Goal: Transaction & Acquisition: Purchase product/service

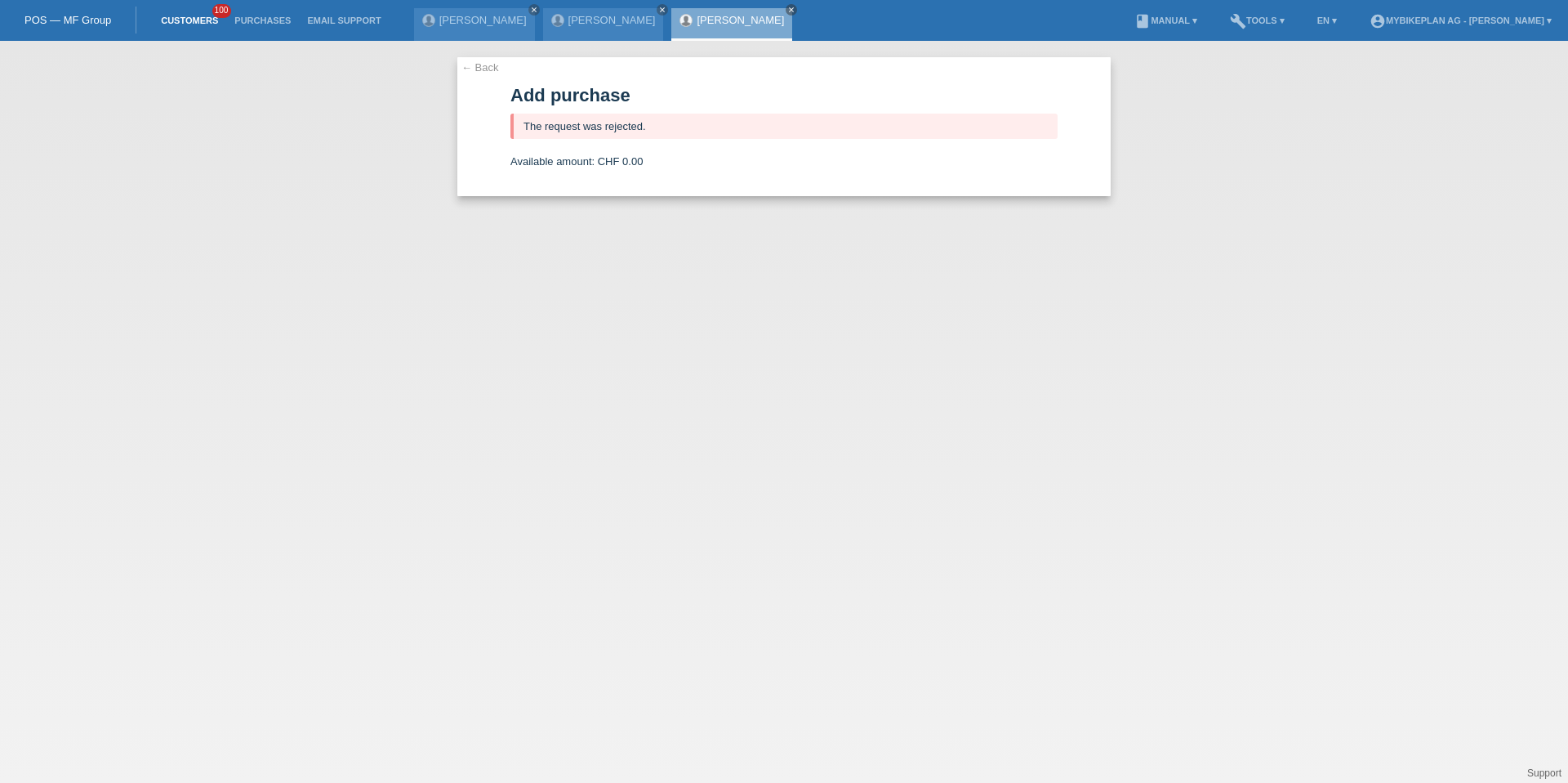
click at [209, 23] on link "Customers" at bounding box center [189, 20] width 74 height 10
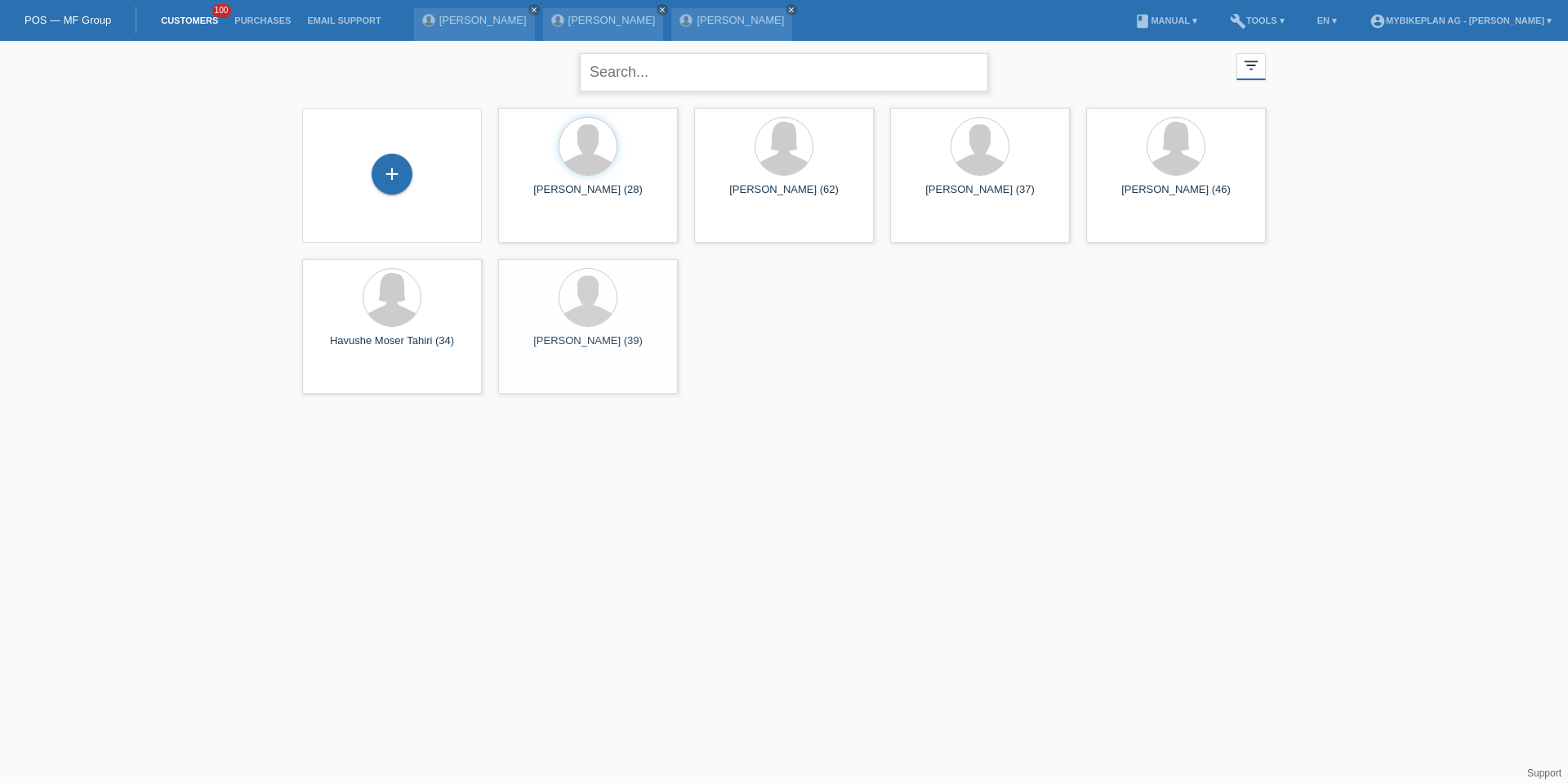
click at [620, 79] on input "text" at bounding box center [784, 72] width 408 height 39
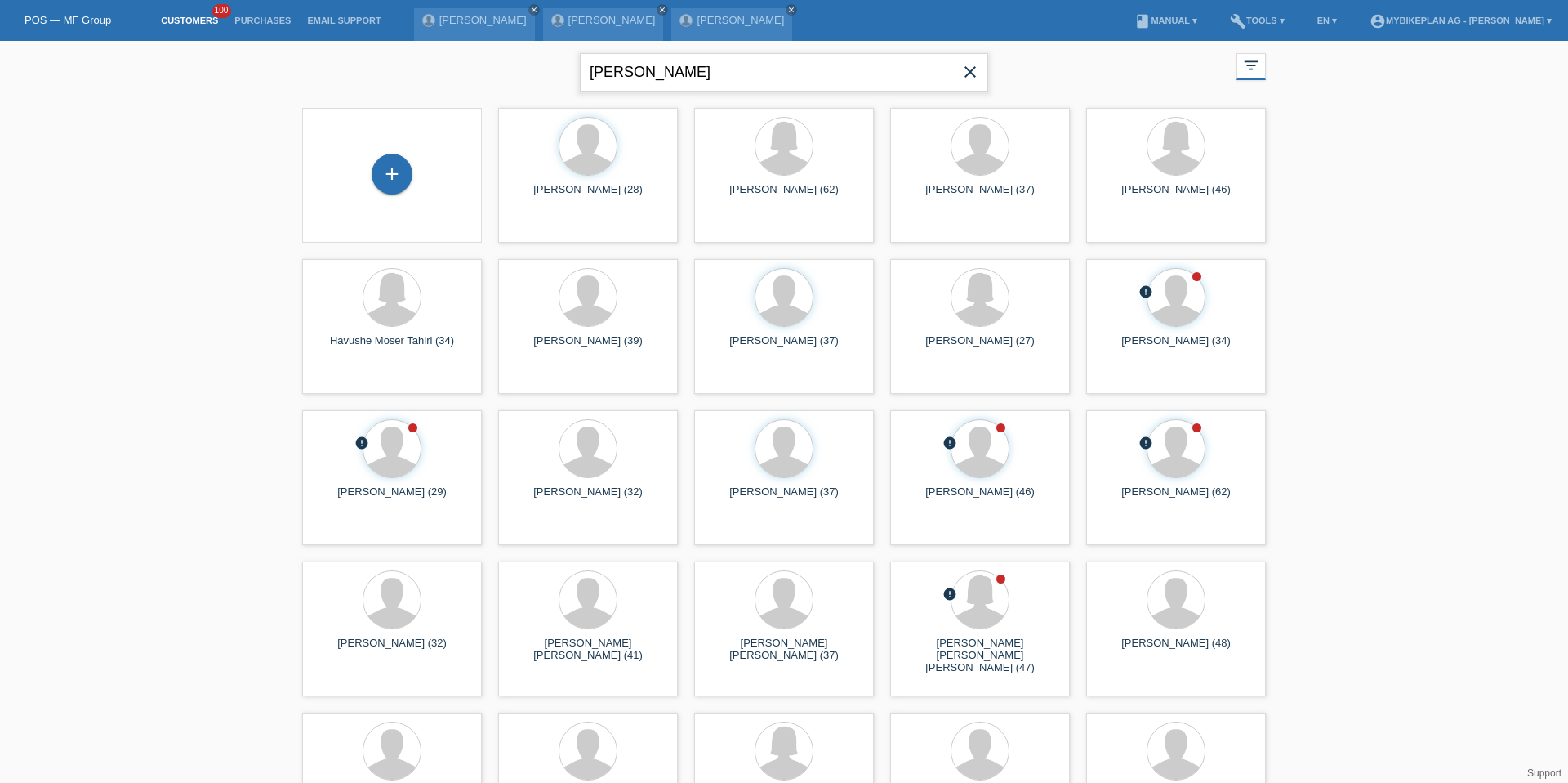
type input "fässler"
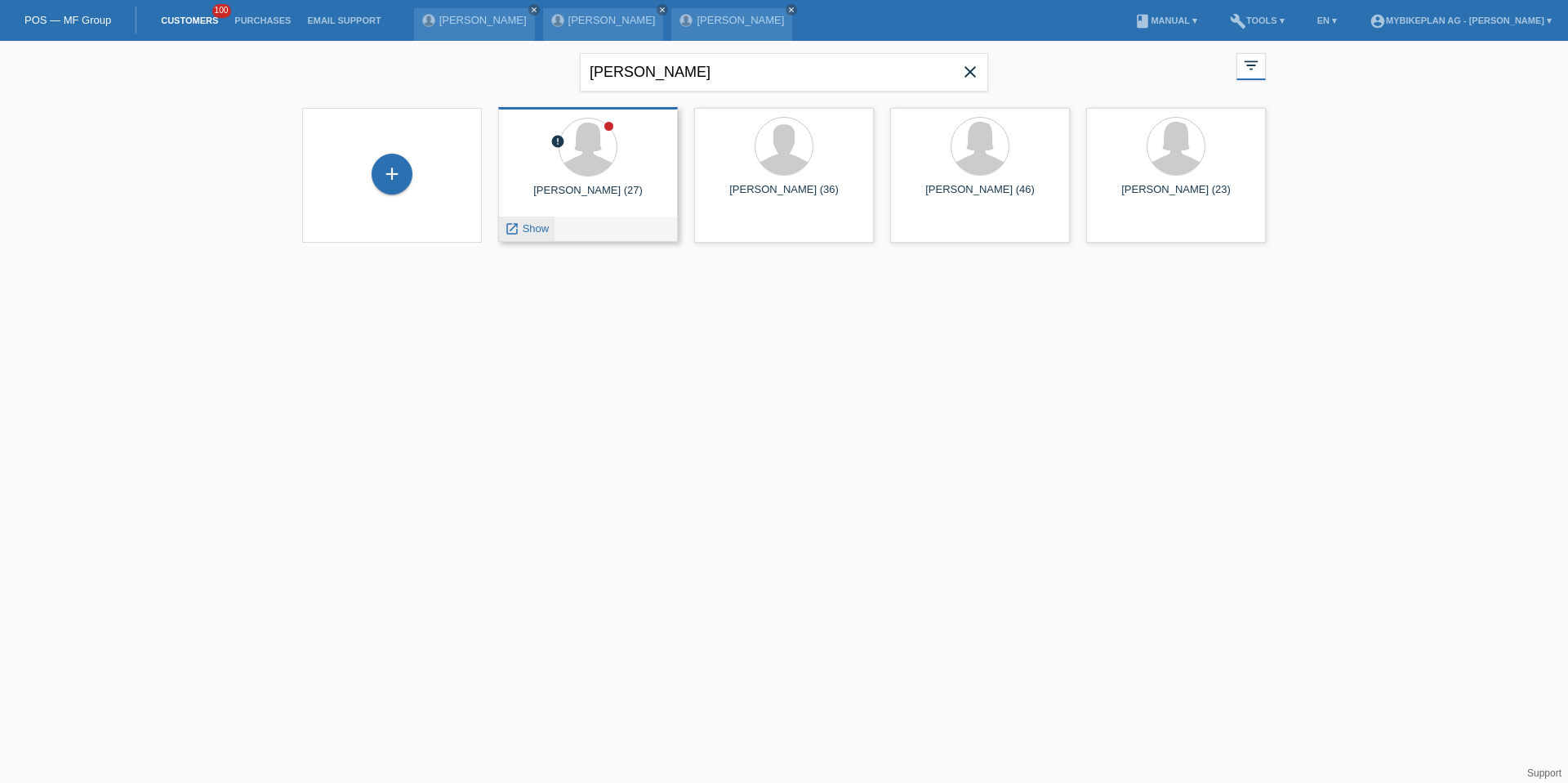
click at [533, 225] on span "Show" at bounding box center [536, 229] width 27 height 13
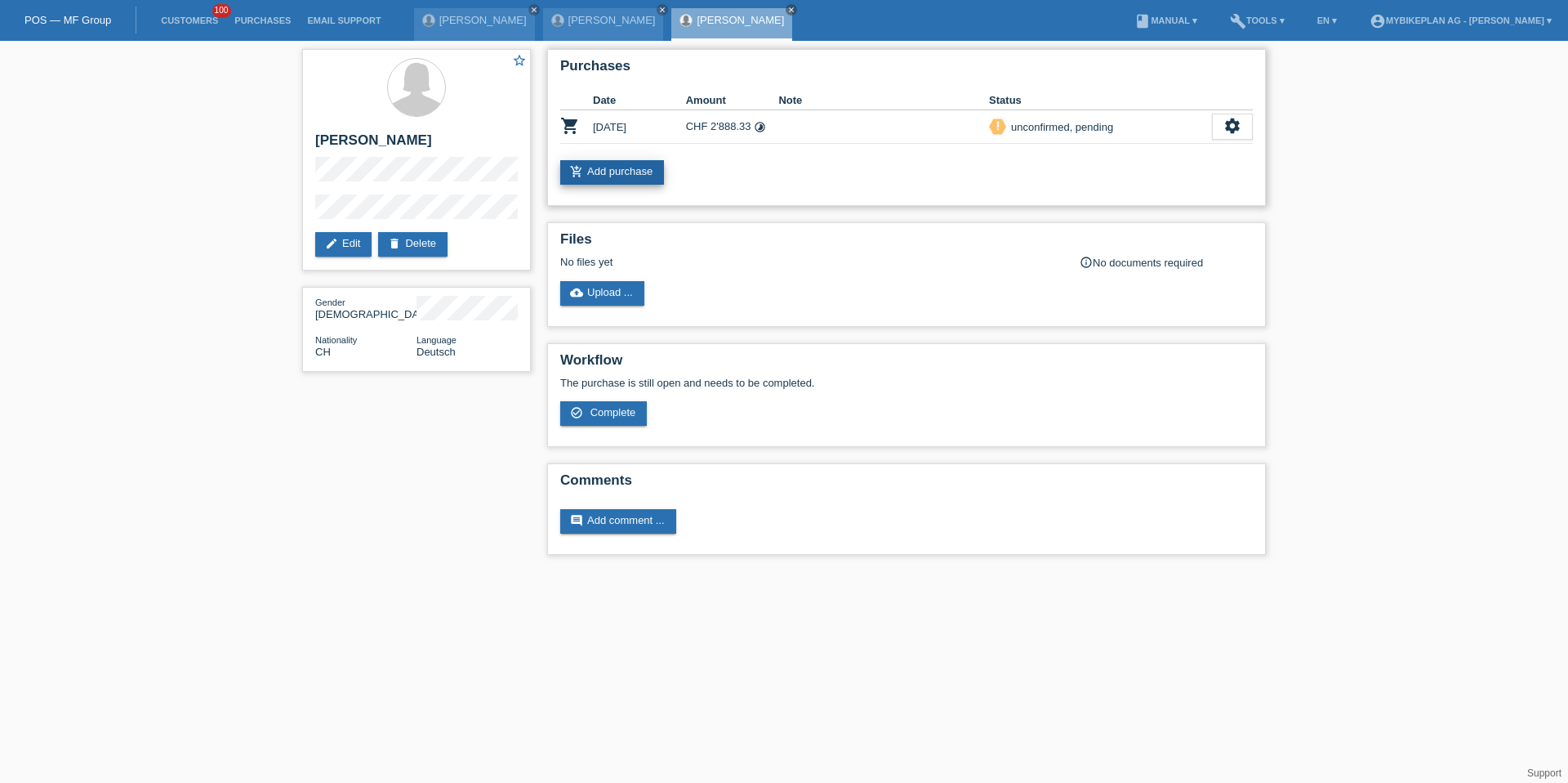
click at [598, 165] on link "add_shopping_cart Add purchase" at bounding box center [612, 172] width 104 height 24
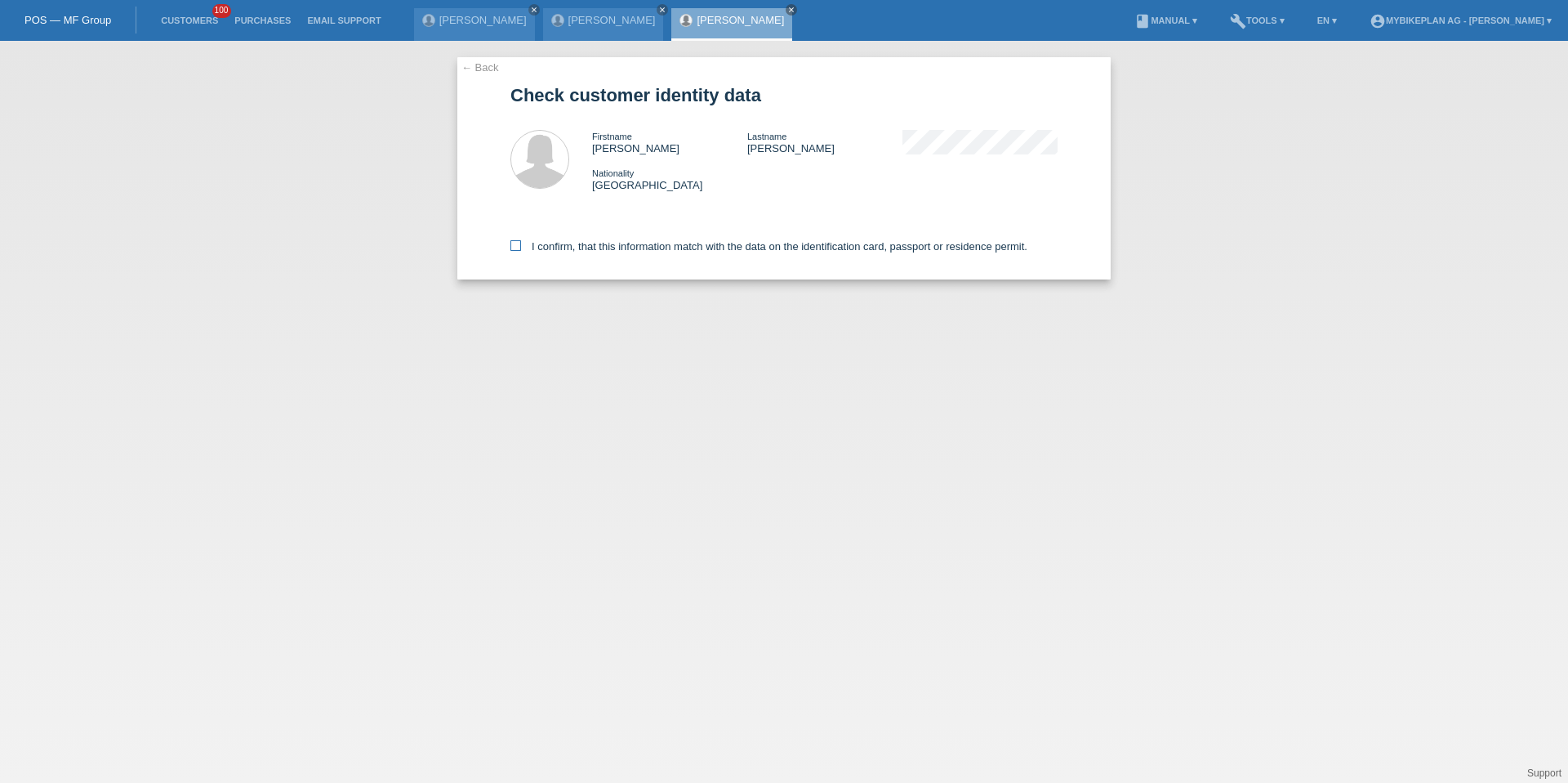
click at [603, 251] on label "I confirm, that this information match with the data on the identification card…" at bounding box center [768, 247] width 517 height 13
click at [521, 251] on input "I confirm, that this information match with the data on the identification card…" at bounding box center [515, 246] width 11 height 11
checkbox input "true"
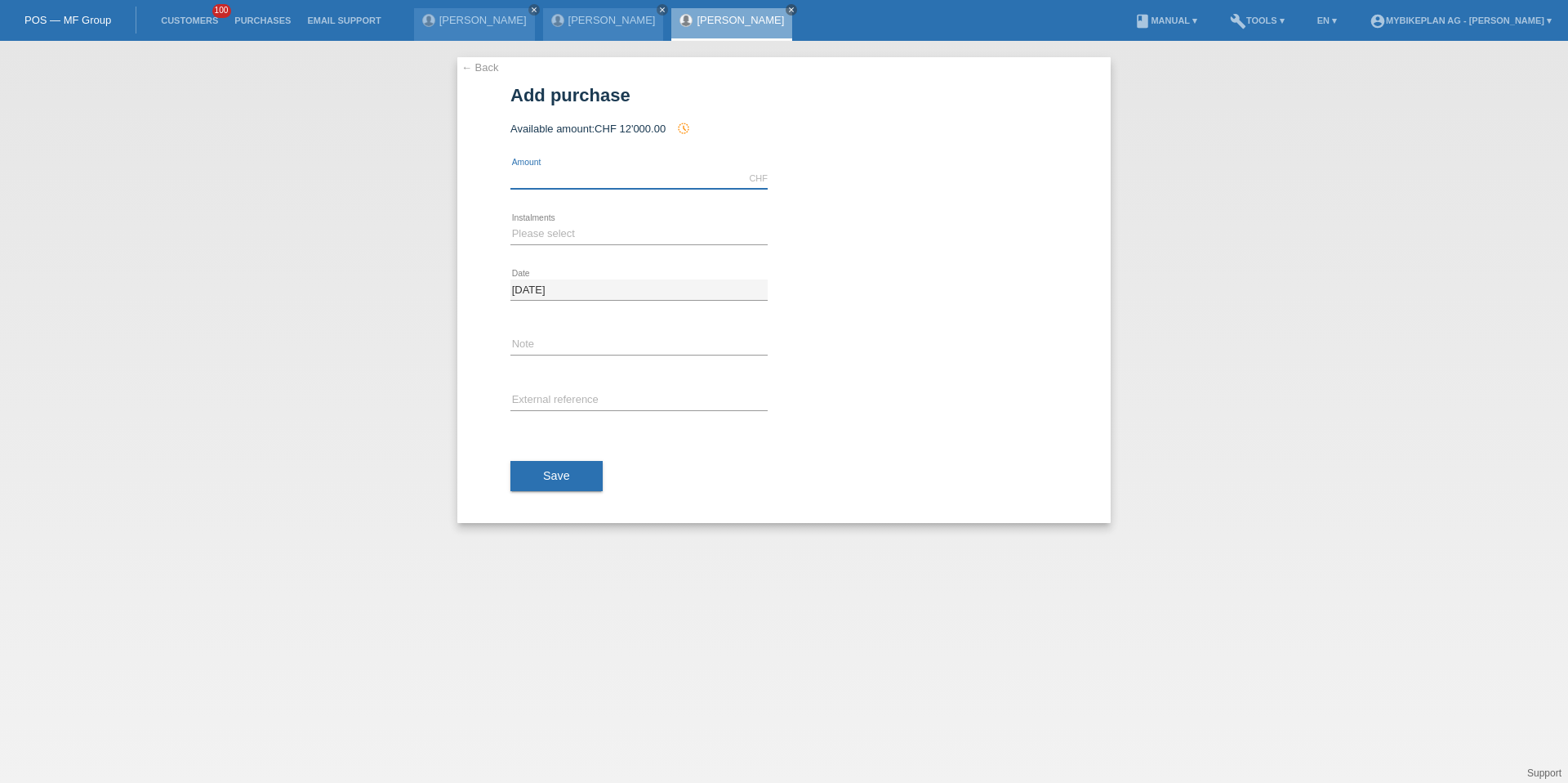
click at [620, 181] on input "text" at bounding box center [638, 178] width 257 height 21
type input "2878.60"
click at [570, 218] on div "Please select 6 instalments 12 instalments 18 instalments 24 instalments 36 ins…" at bounding box center [638, 234] width 257 height 56
click at [564, 232] on select "Please select 6 instalments 12 instalments 18 instalments 24 instalments 36 ins…" at bounding box center [638, 234] width 257 height 20
select select "487"
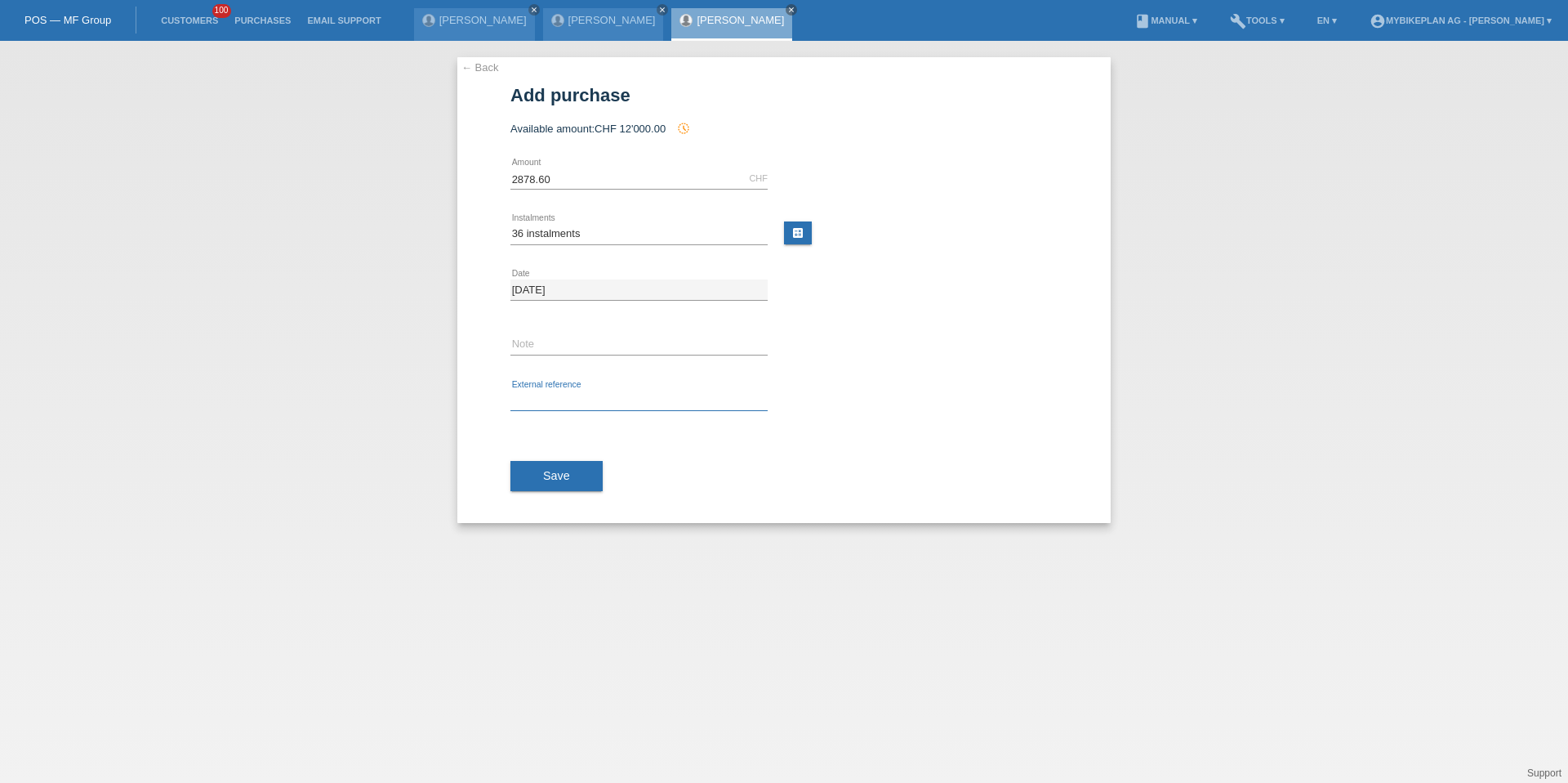
click at [544, 396] on input "text" at bounding box center [638, 400] width 257 height 21
paste input "42252058512"
type input "42252058512"
click at [555, 479] on span "Save" at bounding box center [557, 475] width 27 height 13
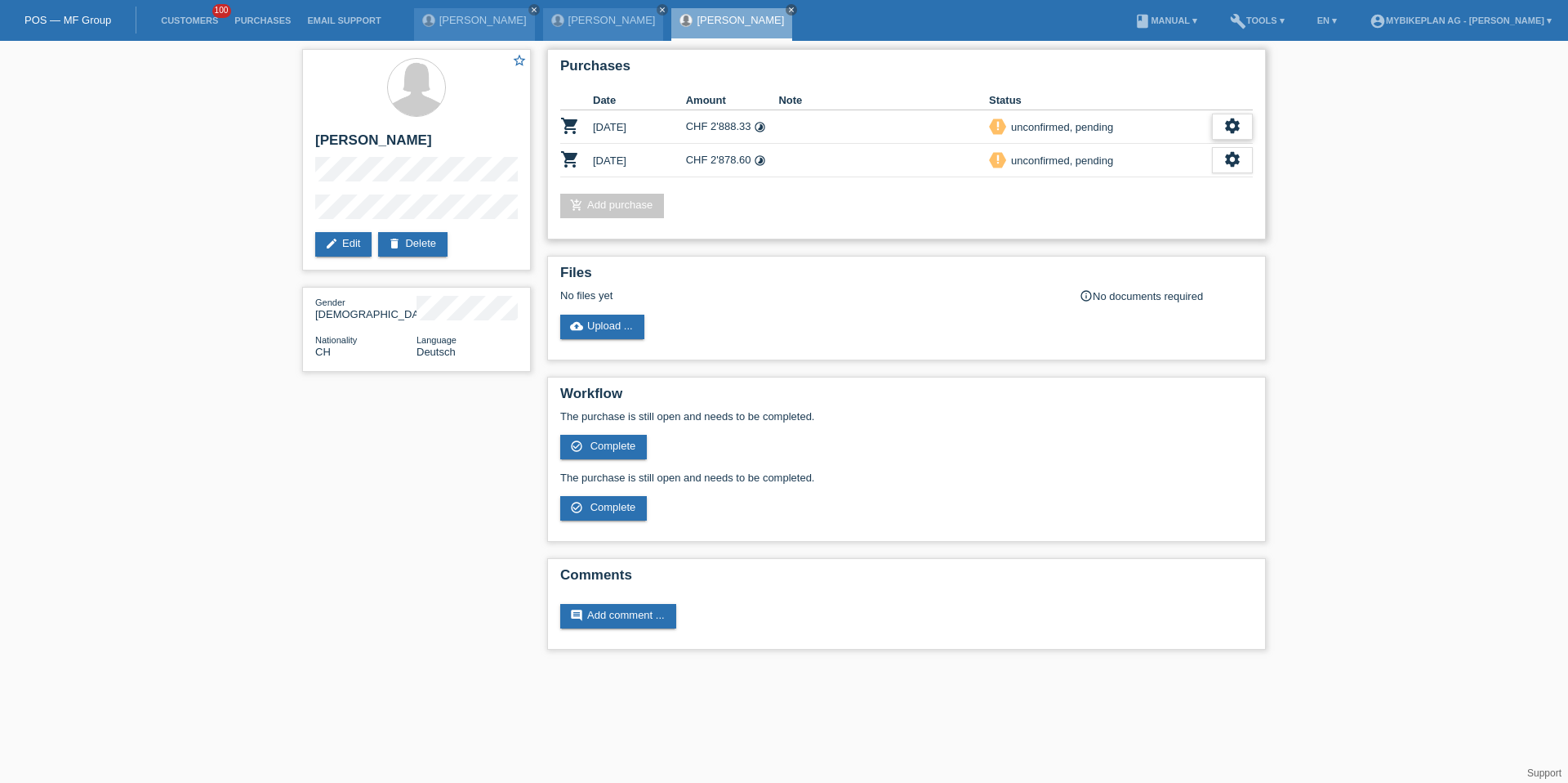
click at [1238, 124] on icon "settings" at bounding box center [1233, 126] width 18 height 18
click at [1075, 230] on span "Customer has withdrawn from the purchase..." at bounding box center [1136, 226] width 219 height 20
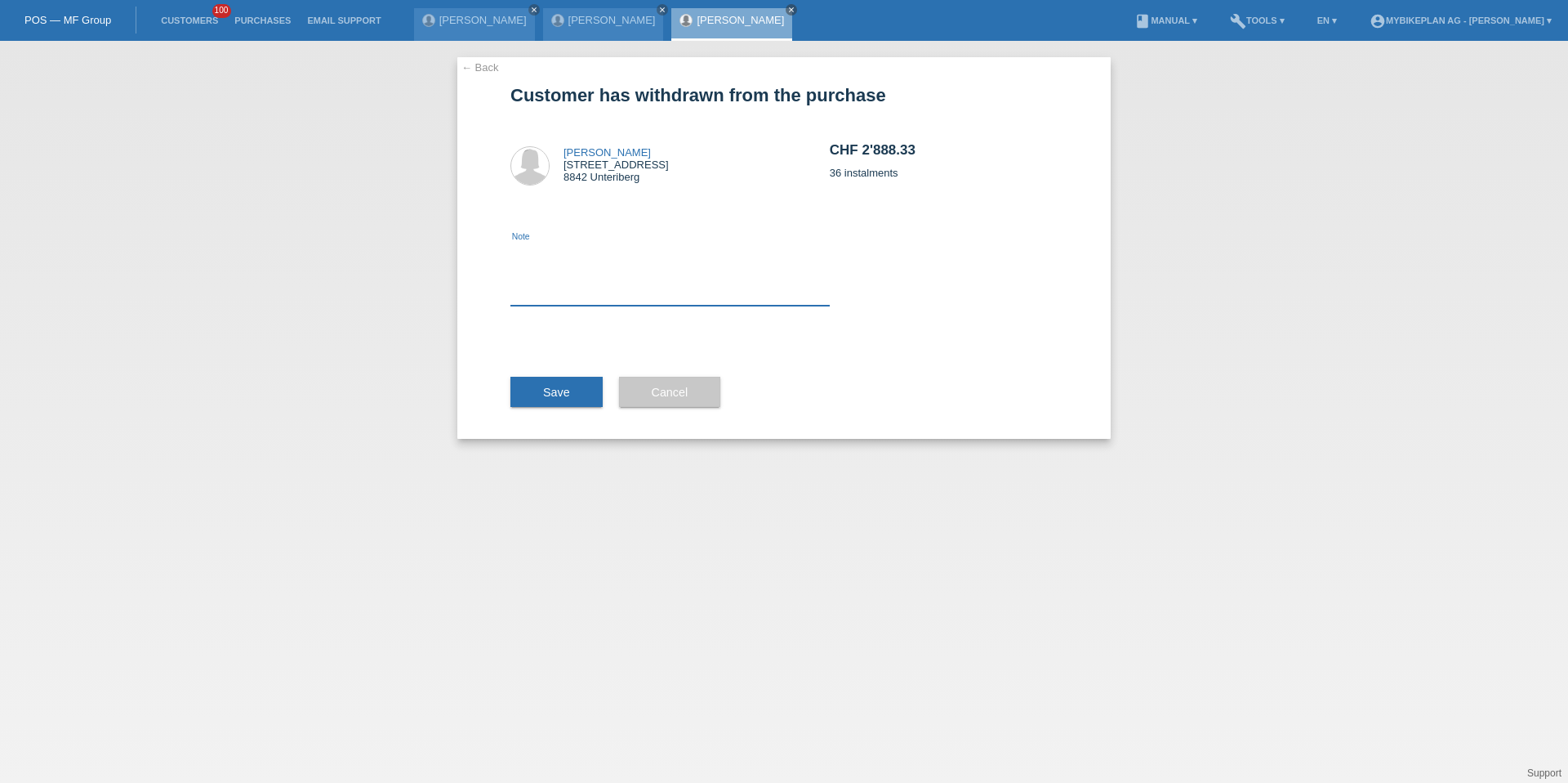
click at [650, 294] on textarea at bounding box center [670, 274] width 319 height 63
type textarea "xsell"
click at [576, 403] on button "Save" at bounding box center [556, 392] width 92 height 31
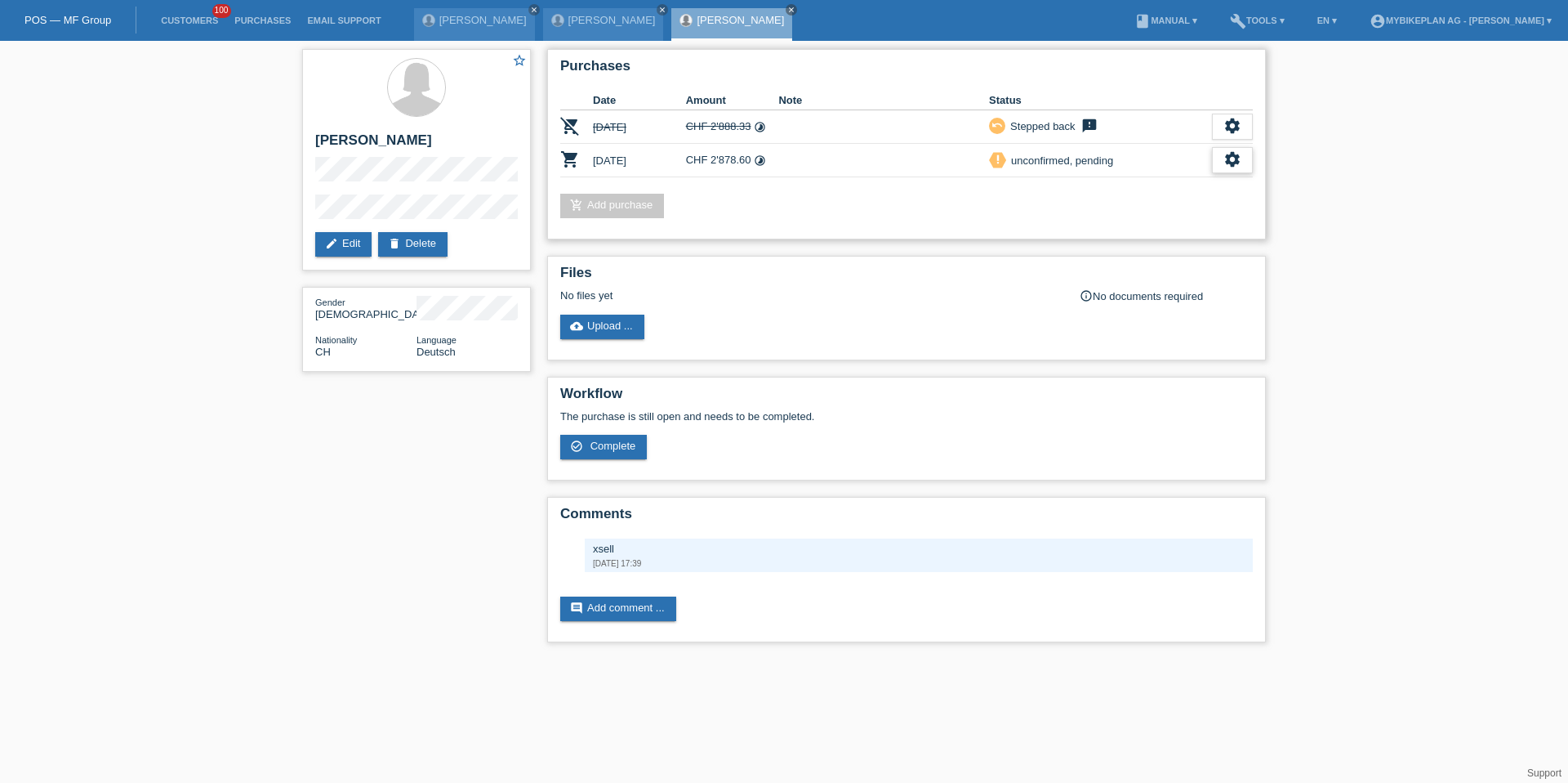
click at [1238, 152] on icon "settings" at bounding box center [1233, 160] width 18 height 18
click at [1175, 183] on div "fullscreen Show" at bounding box center [1126, 187] width 247 height 24
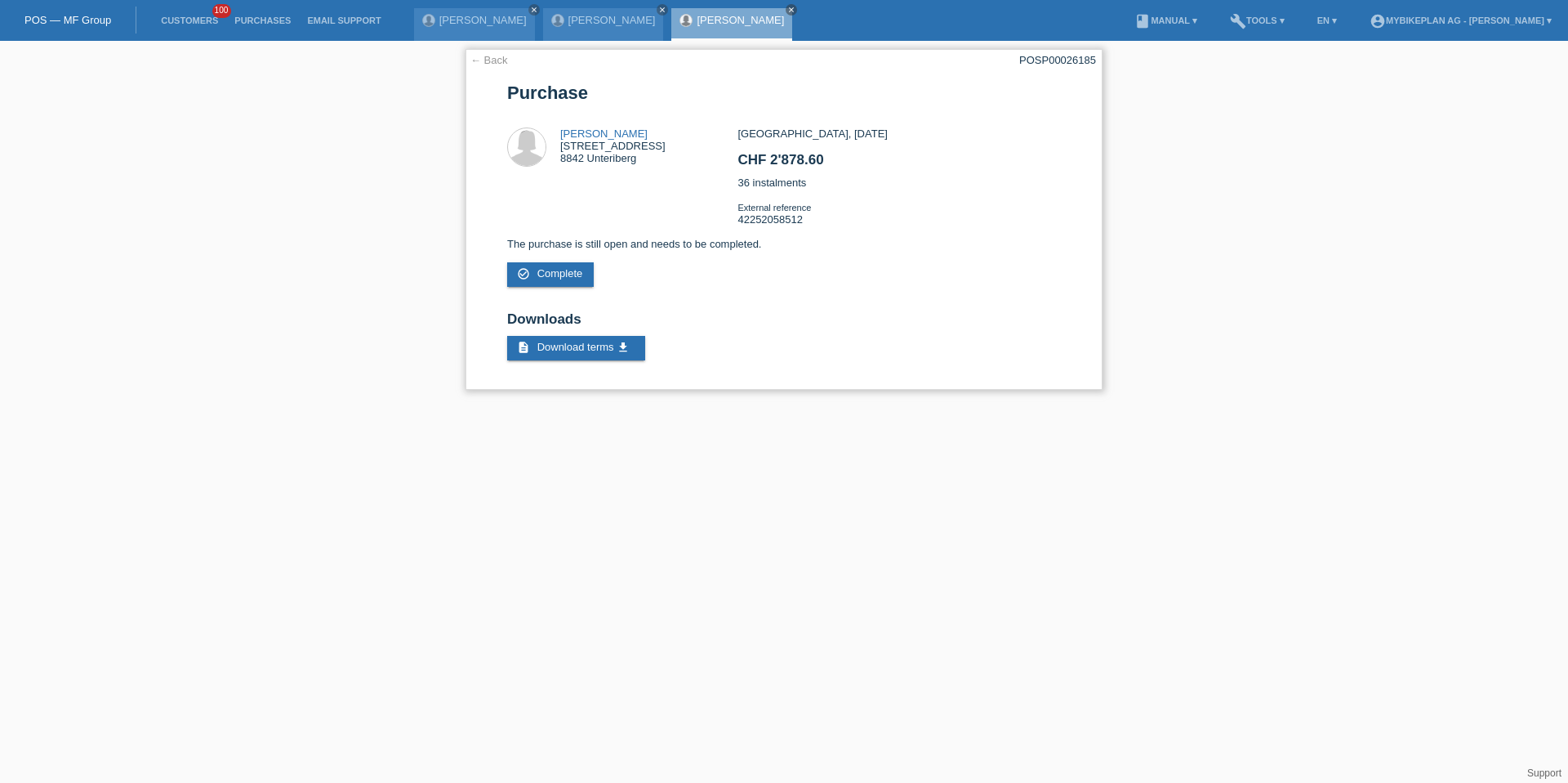
click at [1044, 61] on div "POSP00026185" at bounding box center [1058, 60] width 77 height 13
copy div "POSP00026185"
